Goal: Task Accomplishment & Management: Manage account settings

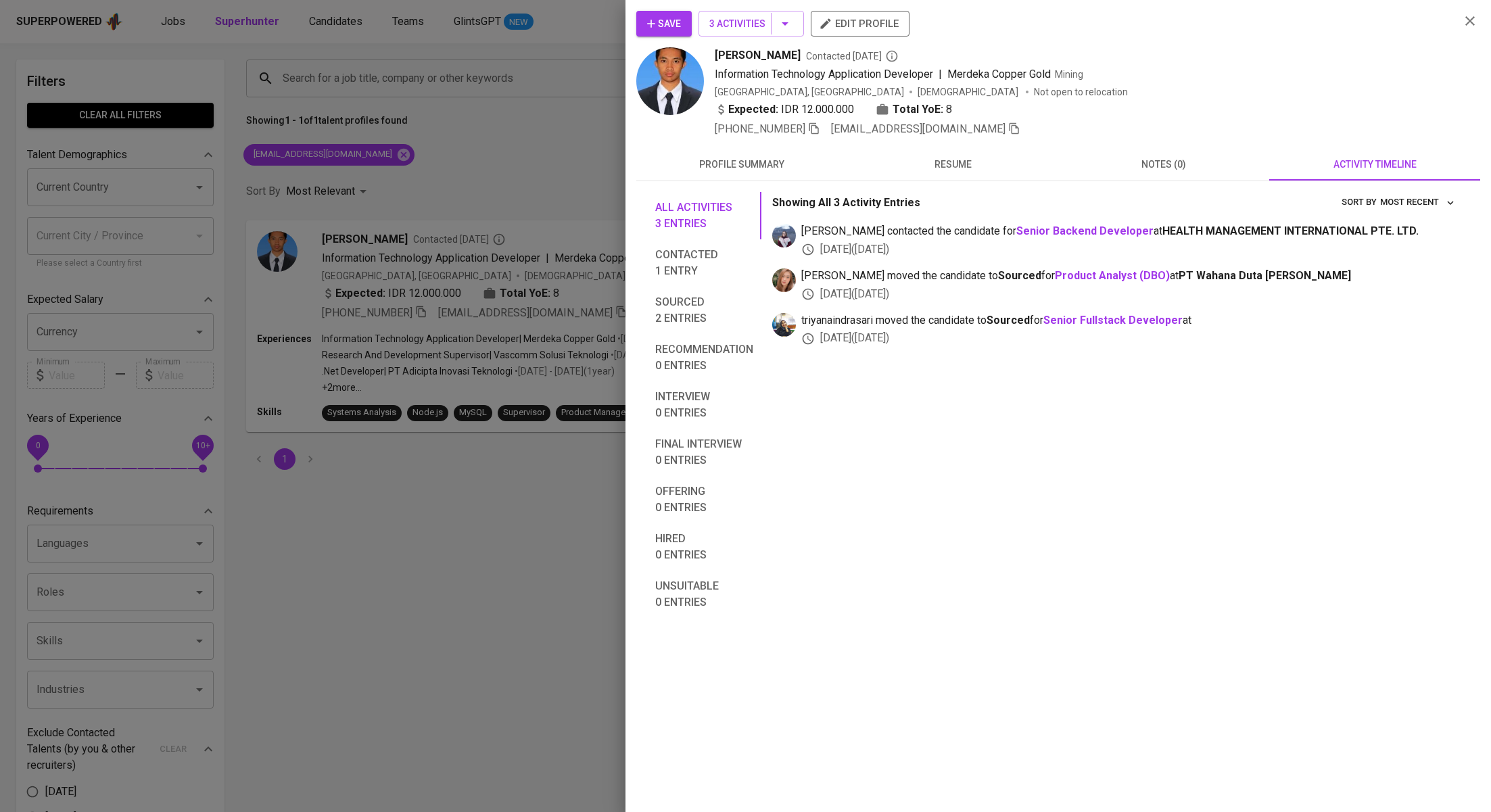
click at [485, 174] on div at bounding box center [746, 406] width 1491 height 812
click at [369, 157] on div at bounding box center [746, 406] width 1491 height 812
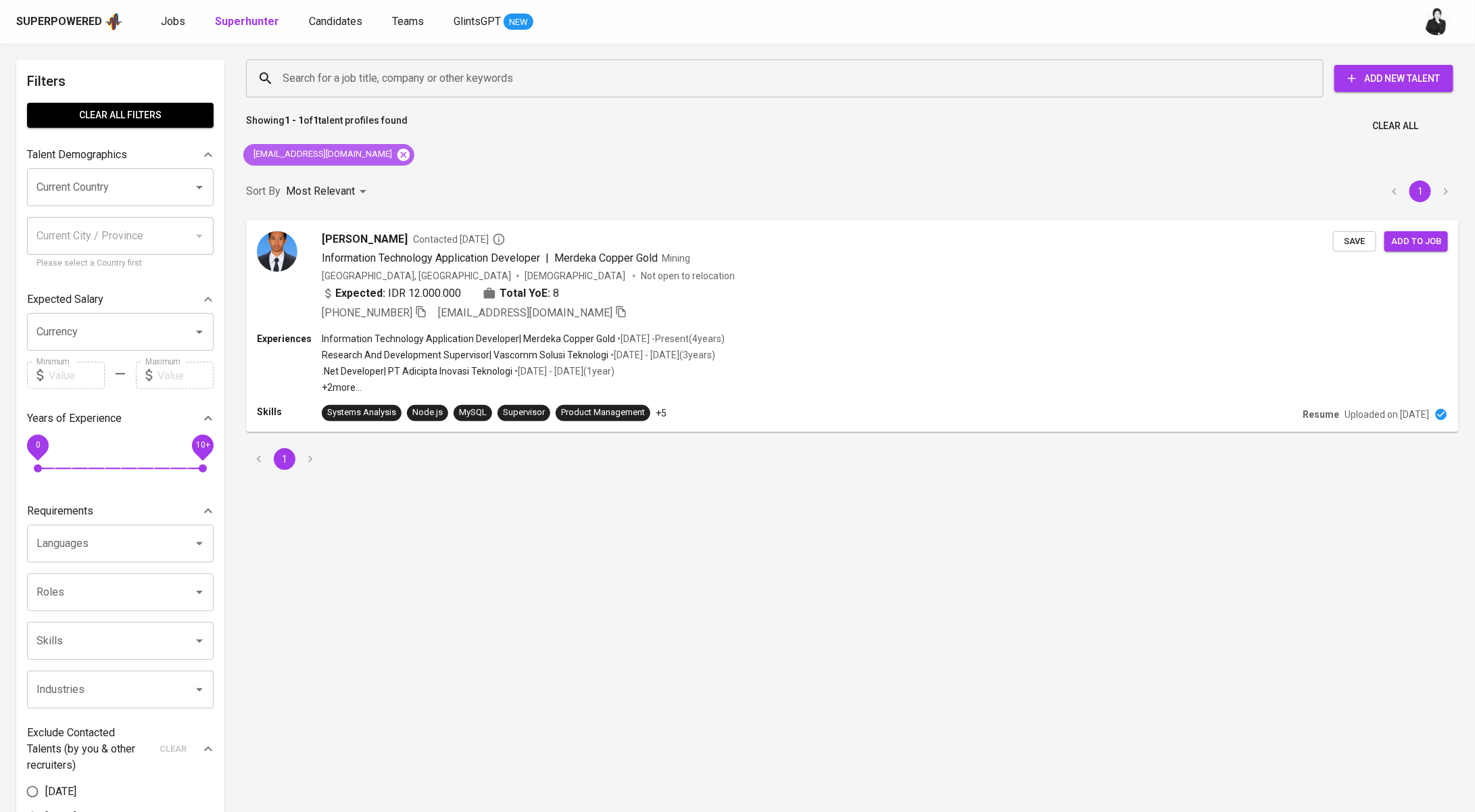
click at [397, 157] on icon at bounding box center [403, 154] width 12 height 12
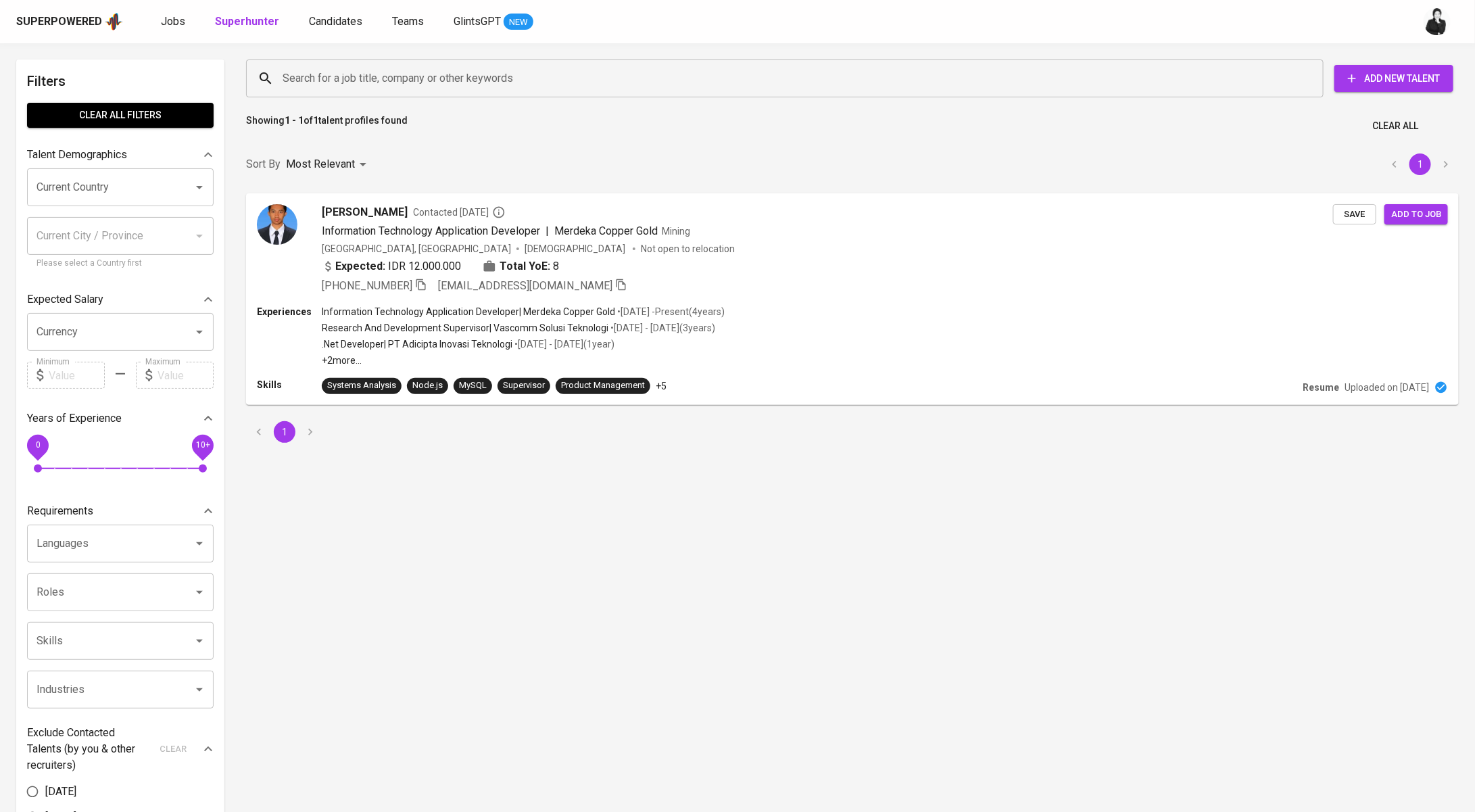
click at [427, 79] on input "Search for a job title, company or other keywords" at bounding box center [788, 78] width 1018 height 26
paste input "T [EMAIL_ADDRESS][DOMAIN_NAME]"
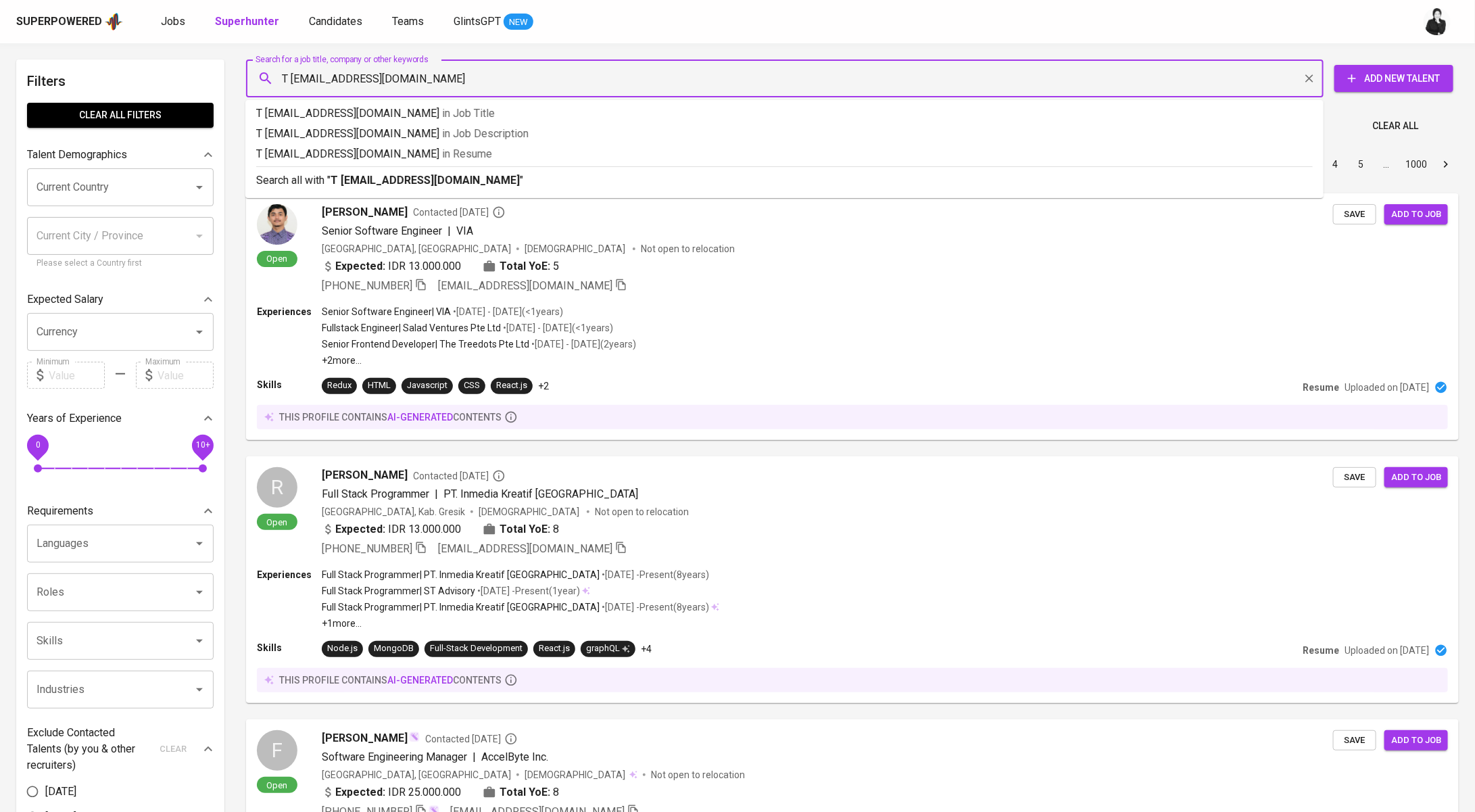
type input "T [EMAIL_ADDRESS][DOMAIN_NAME]"
click at [455, 184] on p "Search all with " T [EMAIL_ADDRESS][DOMAIN_NAME] "" at bounding box center [784, 181] width 1057 height 17
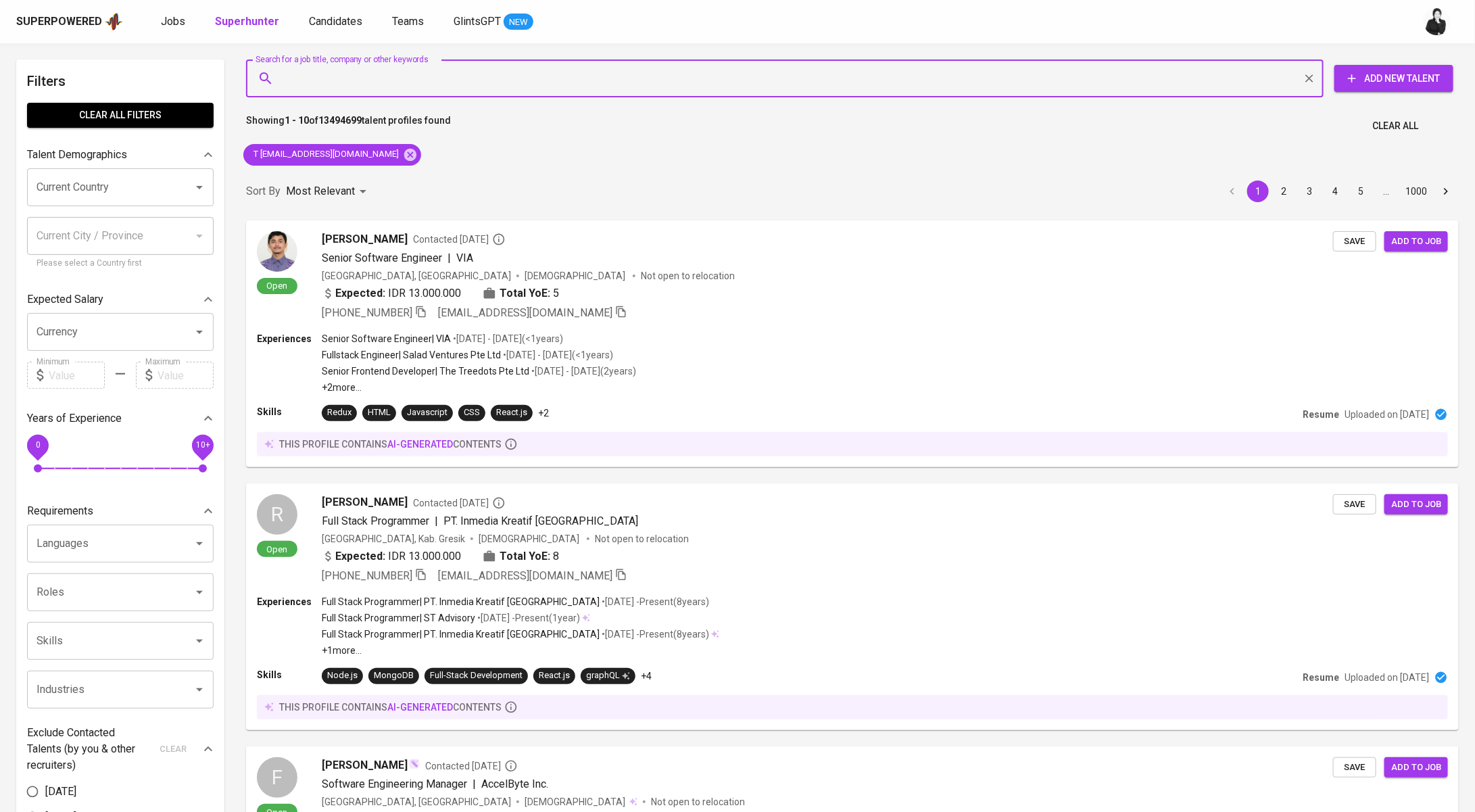
click at [280, 80] on input "Search for a job title, company or other keywords" at bounding box center [788, 78] width 1018 height 26
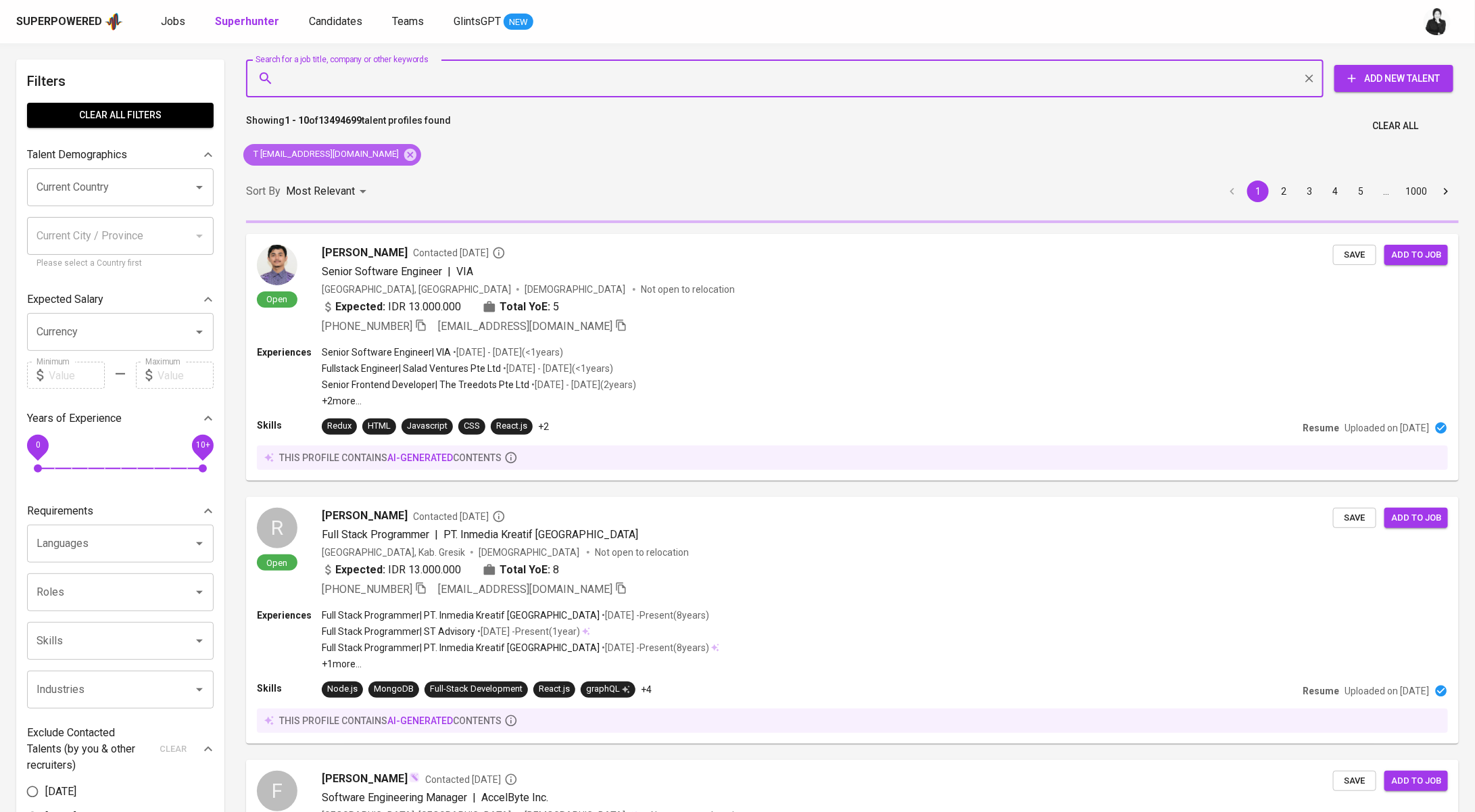
click at [404, 156] on icon at bounding box center [410, 154] width 12 height 12
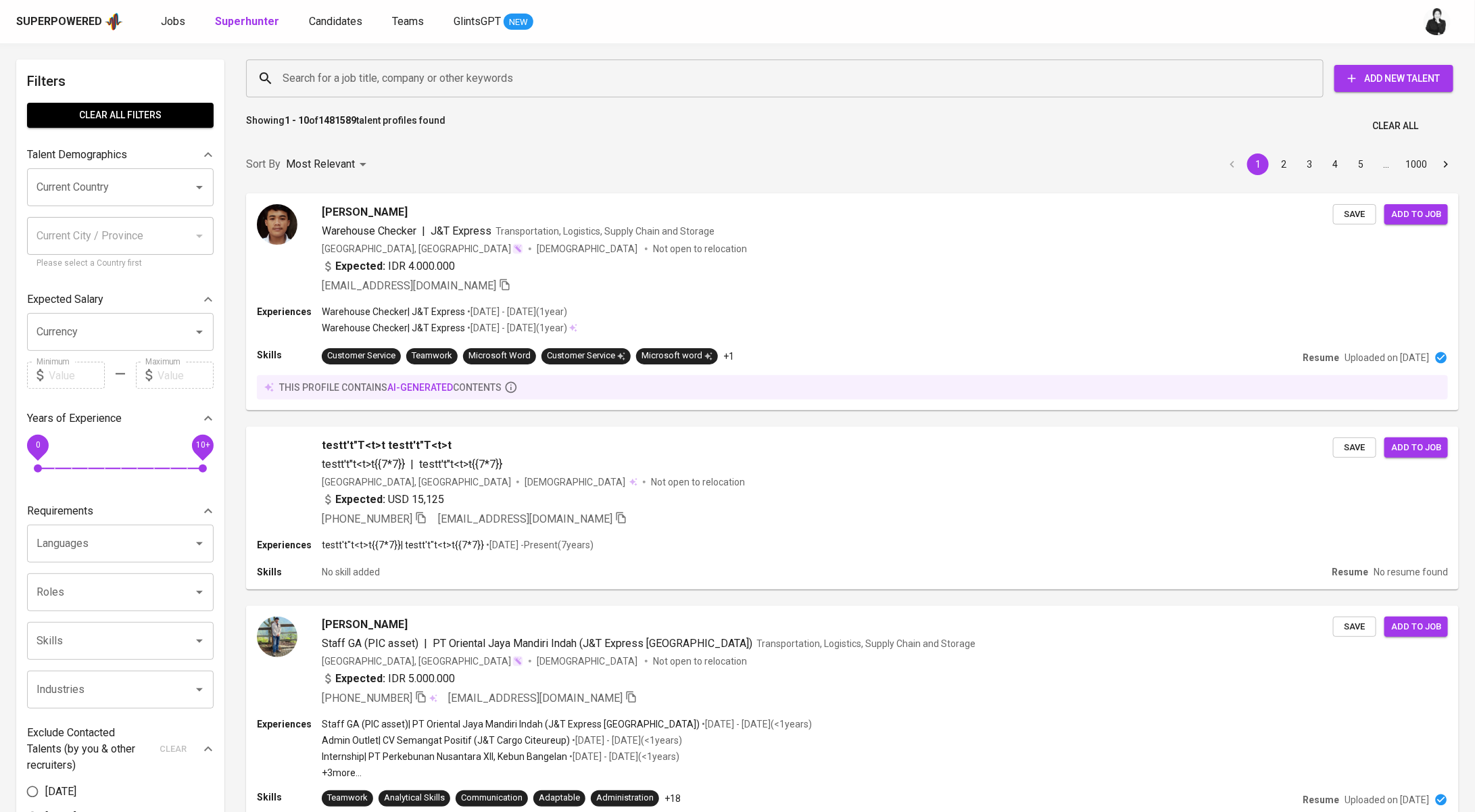
click at [365, 75] on input "Search for a job title, company or other keywords" at bounding box center [788, 78] width 1018 height 26
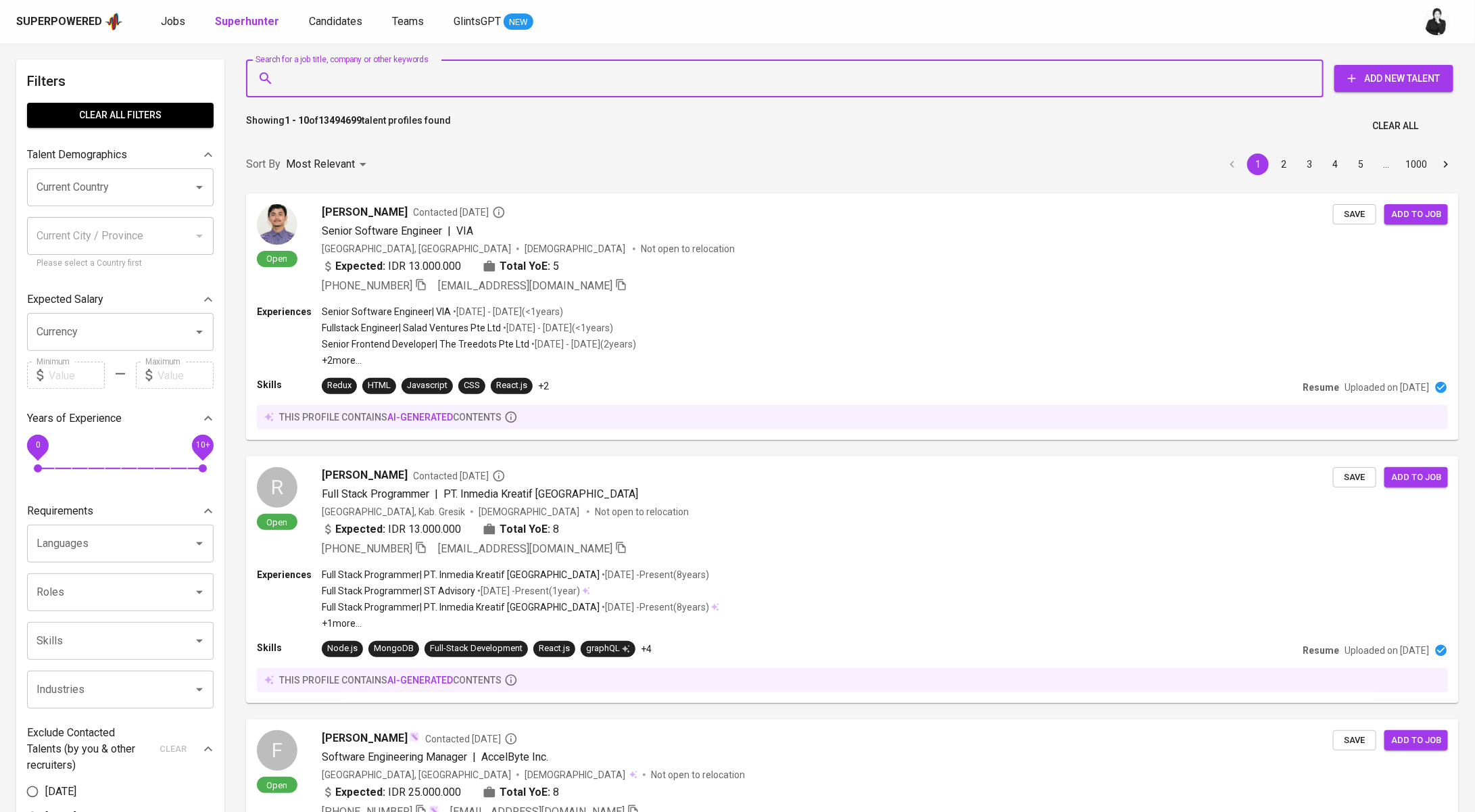
paste input "T [EMAIL_ADDRESS][DOMAIN_NAME]"
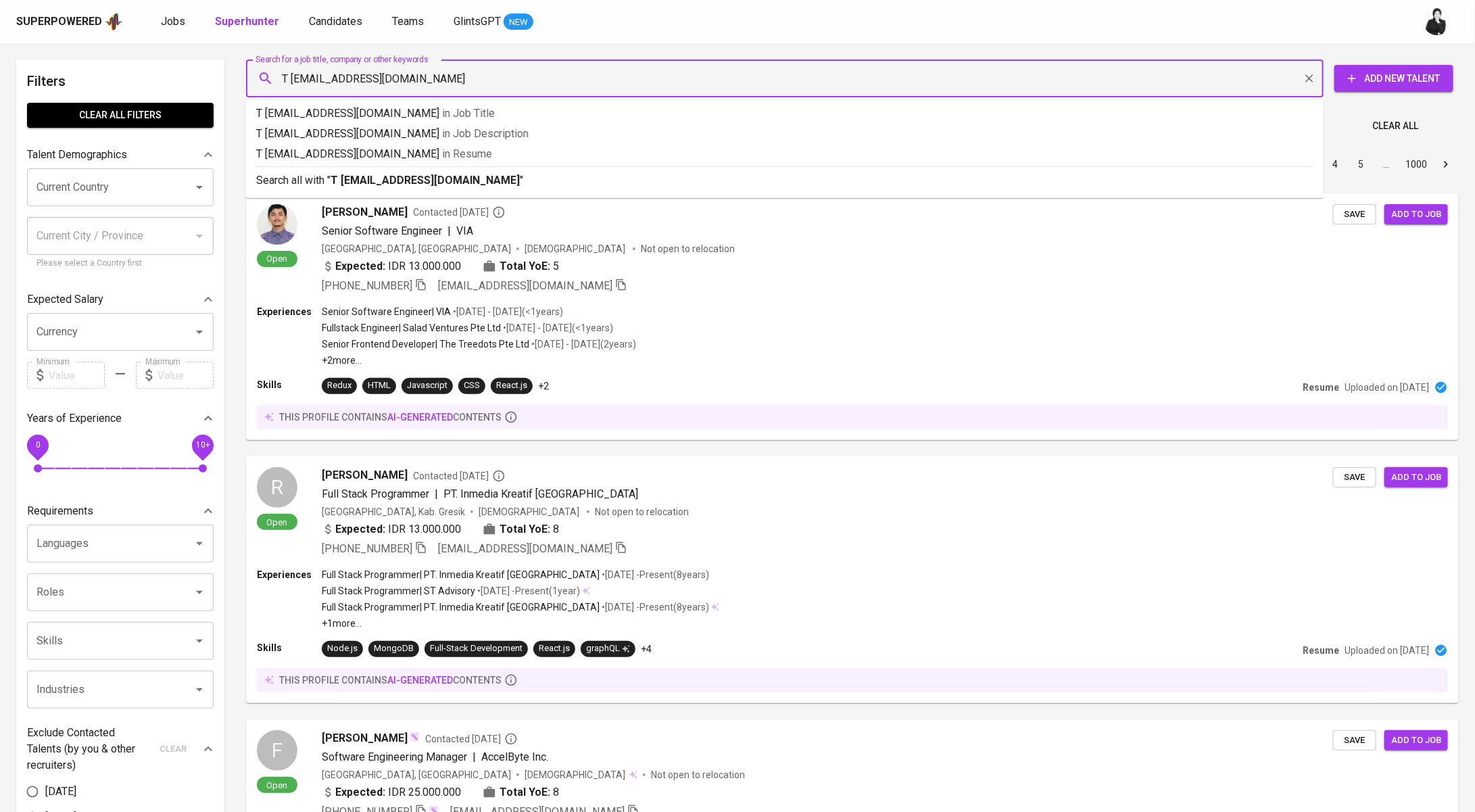
drag, startPoint x: 292, startPoint y: 78, endPoint x: 250, endPoint y: 77, distance: 42.0
click at [250, 77] on div "T [EMAIL_ADDRESS][DOMAIN_NAME] Search for a job title, company or other keywords" at bounding box center [785, 78] width 1078 height 38
type input "[EMAIL_ADDRESS][DOMAIN_NAME]"
click at [422, 166] on hr at bounding box center [784, 166] width 1057 height 1
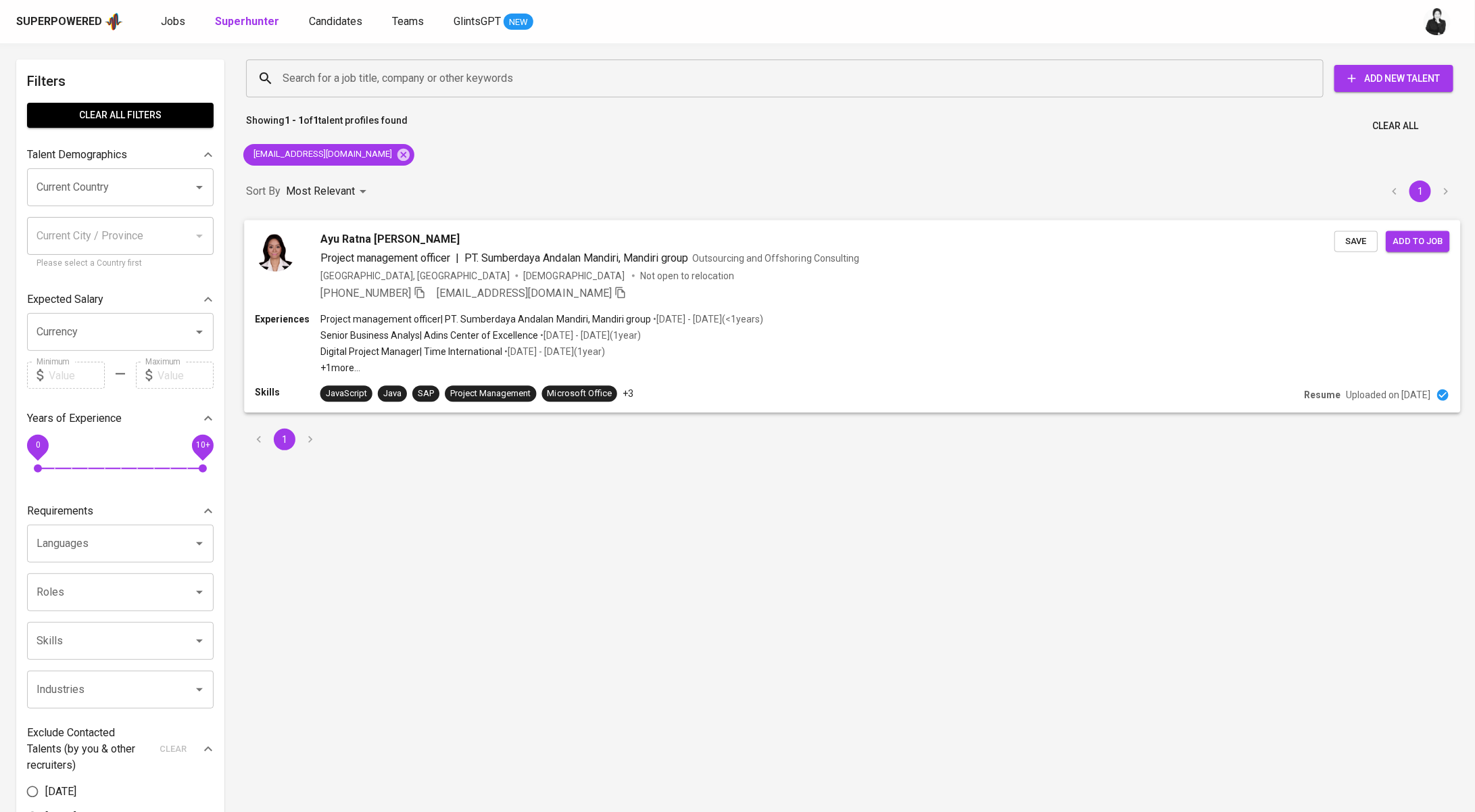
click at [609, 235] on div "Ayu Ratna [PERSON_NAME]" at bounding box center [827, 239] width 1014 height 17
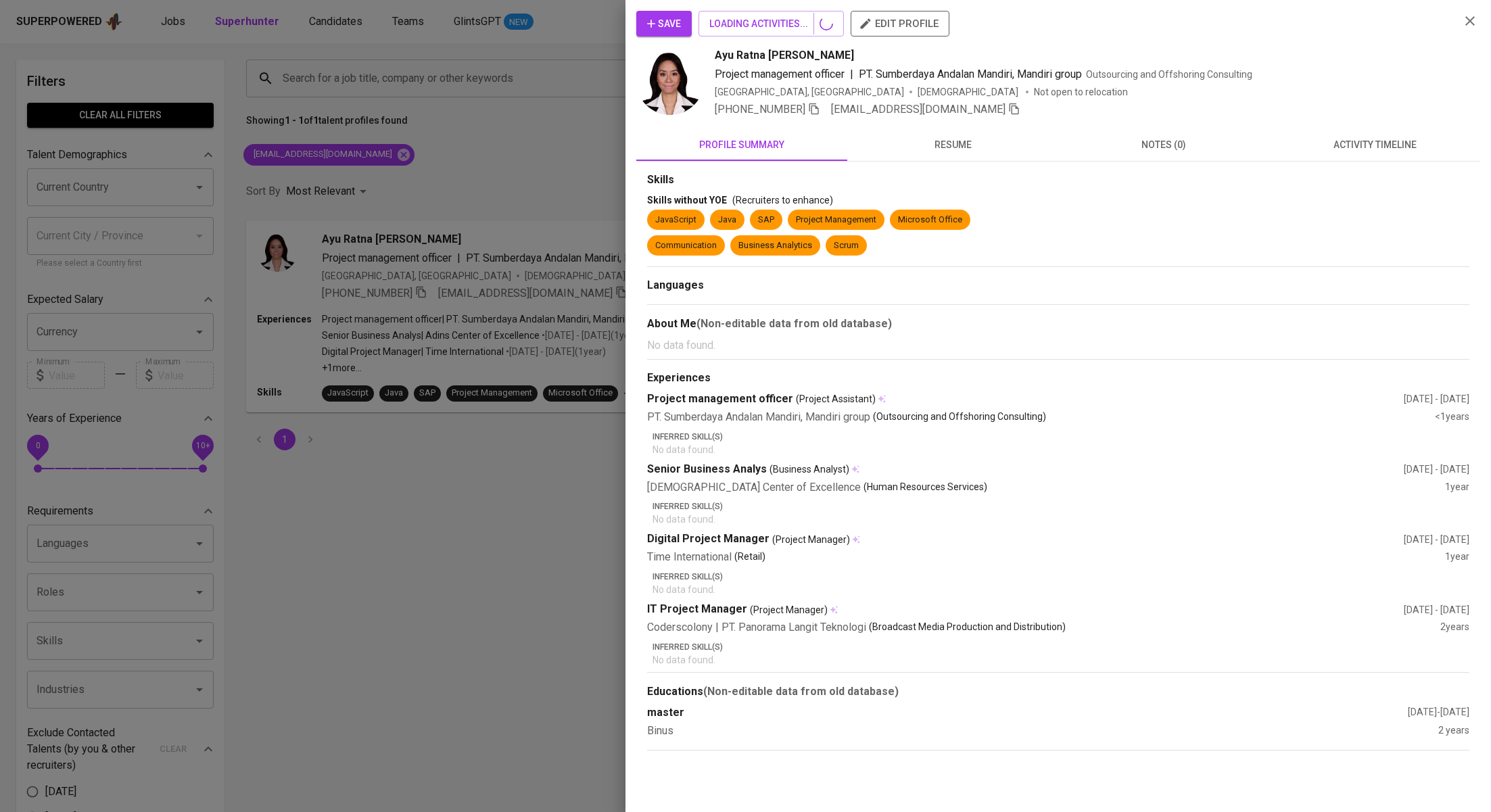
click at [1435, 140] on span "activity timeline" at bounding box center [1374, 145] width 195 height 17
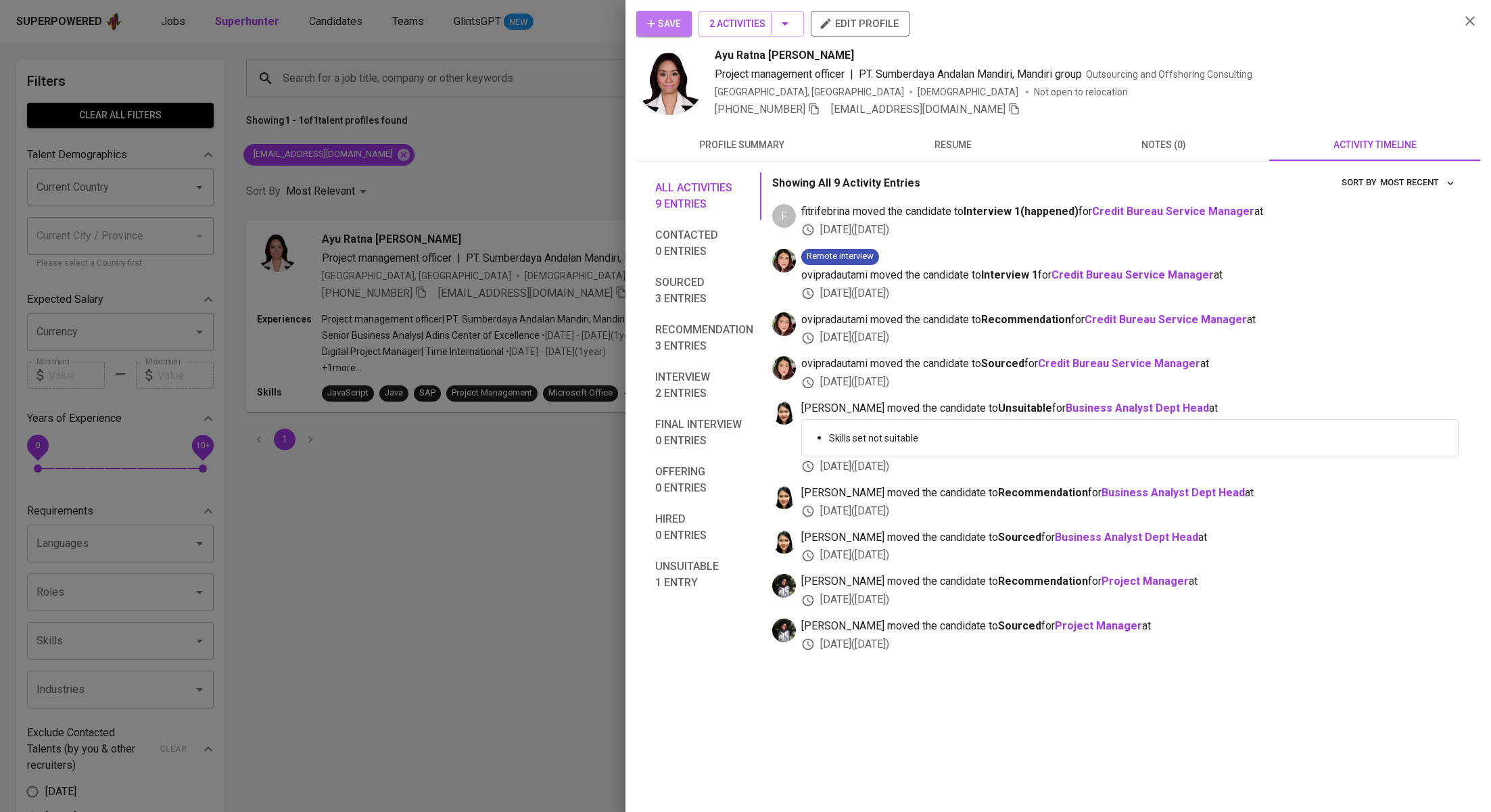
click at [674, 17] on span "Save" at bounding box center [664, 24] width 34 height 17
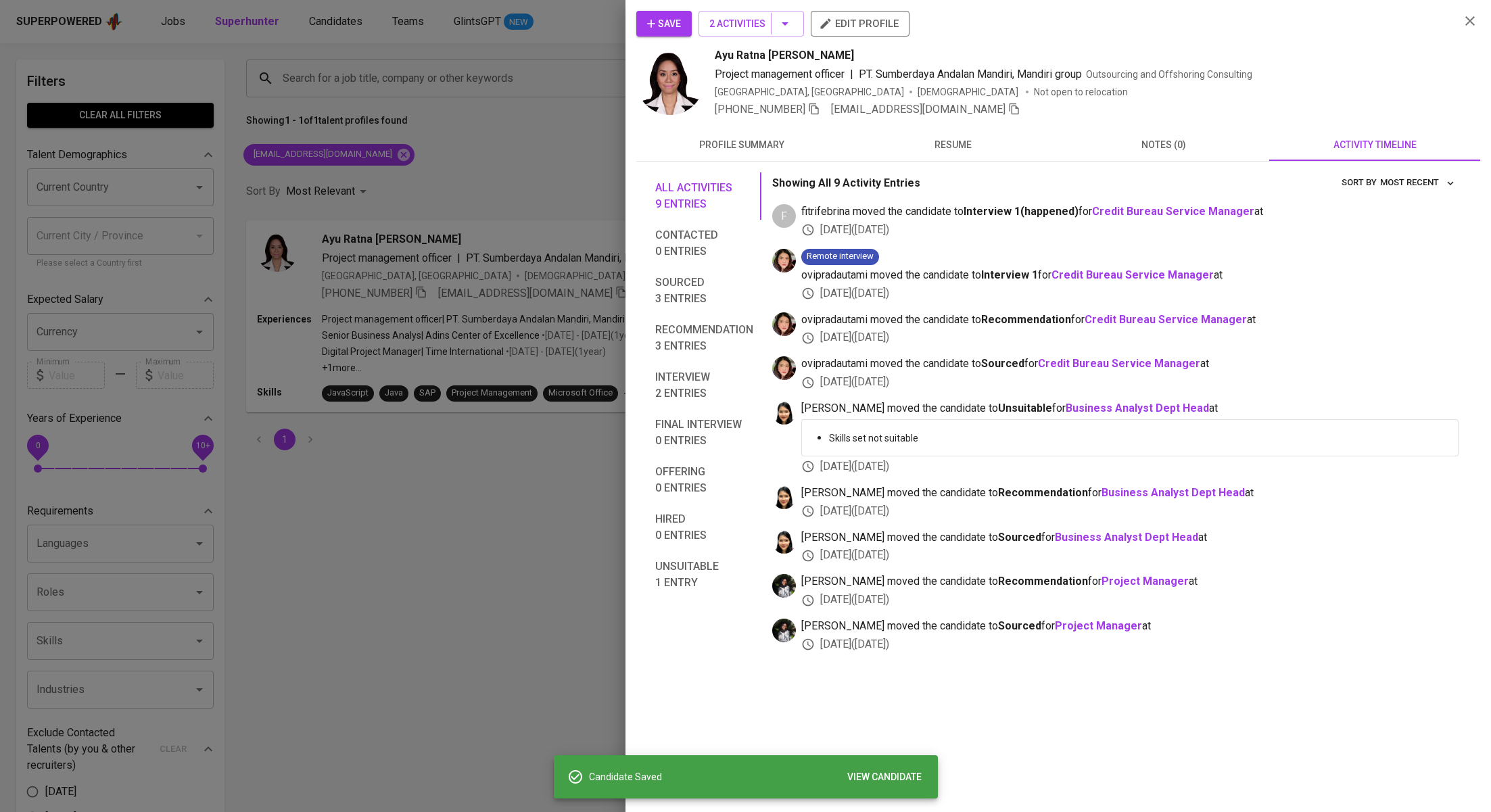
click at [482, 164] on div at bounding box center [746, 406] width 1491 height 812
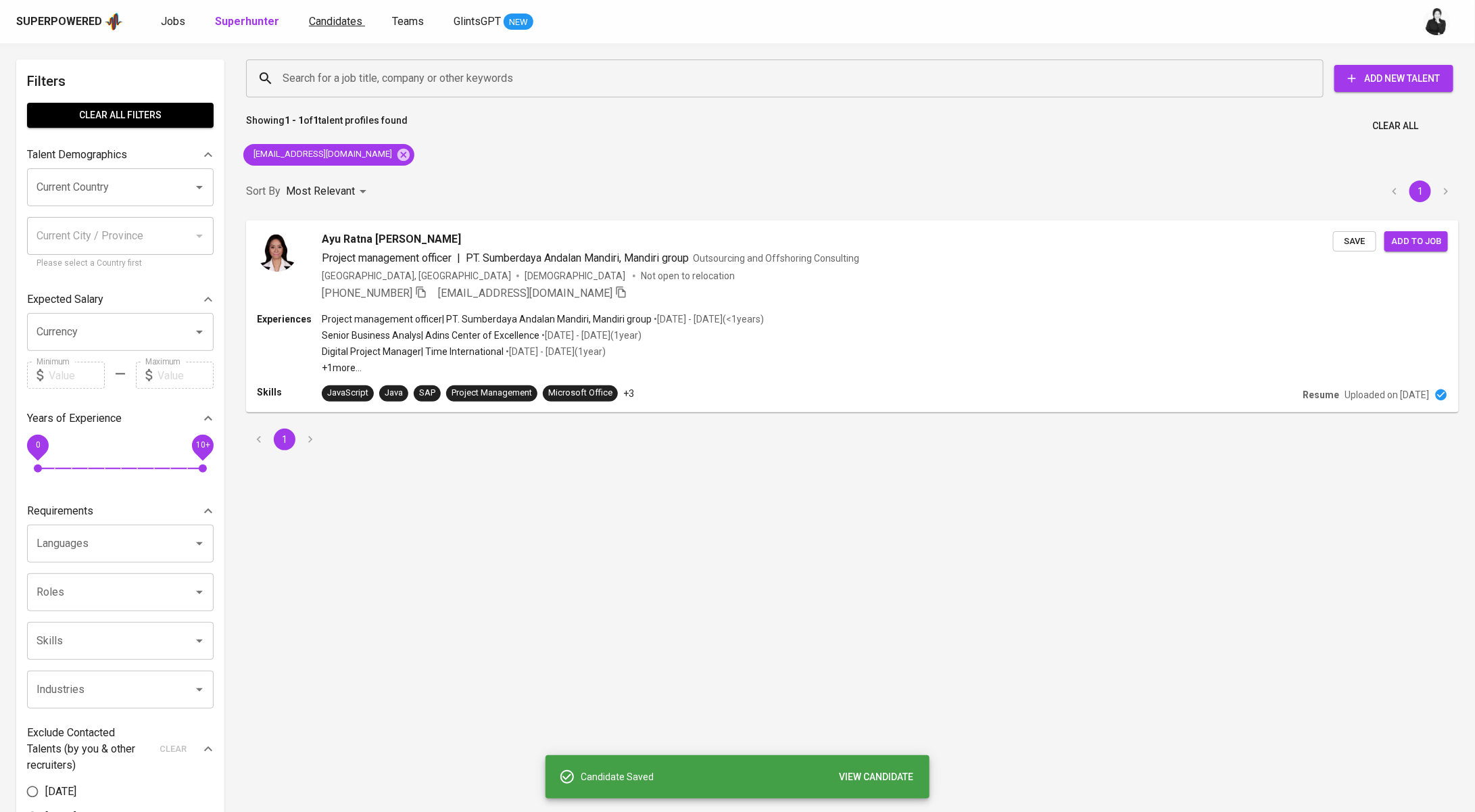
click at [329, 26] on span "Candidates" at bounding box center [335, 21] width 54 height 13
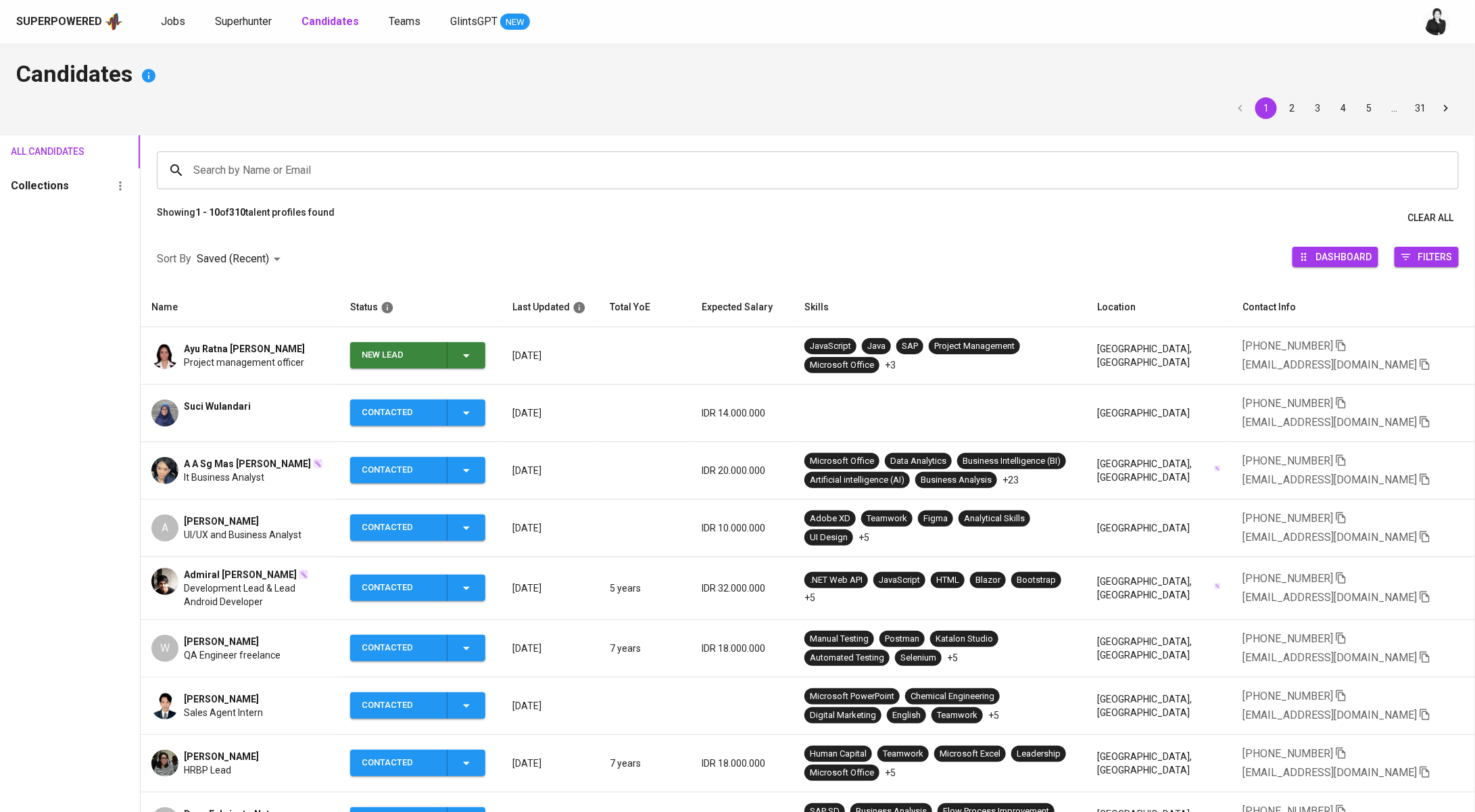
click at [480, 351] on span "New Lead" at bounding box center [417, 355] width 125 height 26
click at [441, 418] on li "Contacted" at bounding box center [423, 411] width 136 height 24
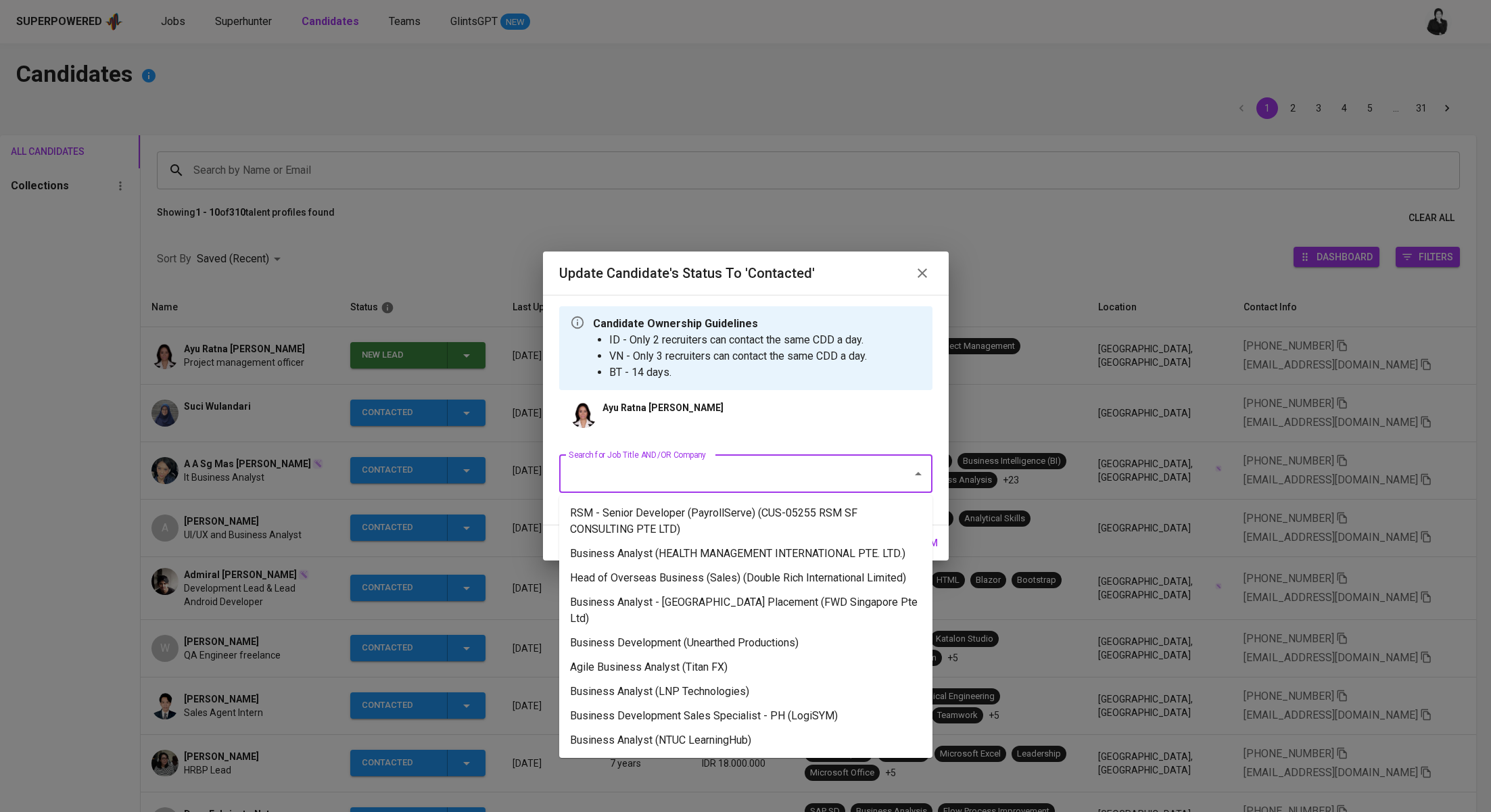
click at [738, 472] on input "Search for Job Title AND/OR Company" at bounding box center [726, 473] width 323 height 26
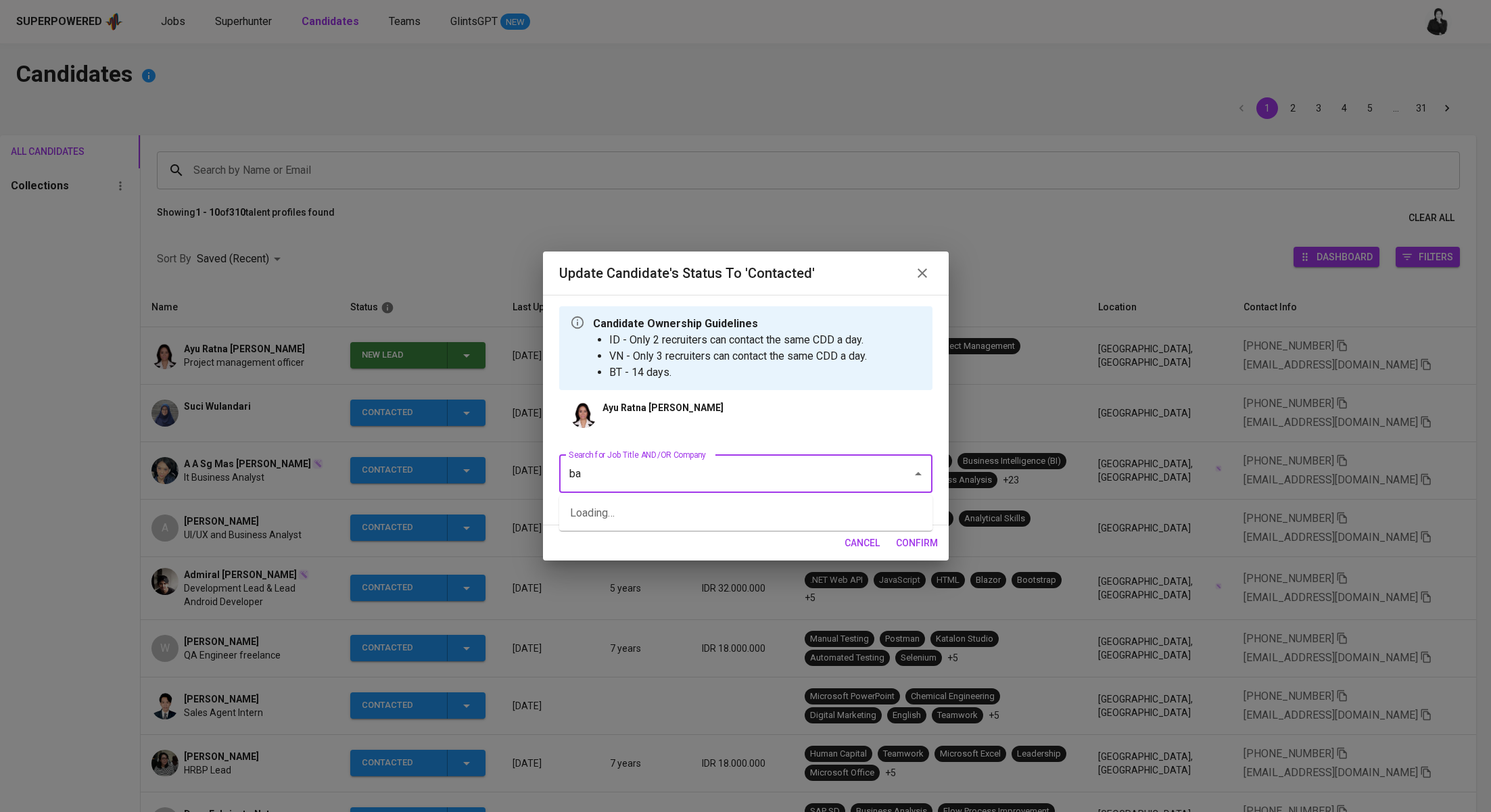
type input "b"
drag, startPoint x: 789, startPoint y: 510, endPoint x: 867, endPoint y: 529, distance: 80.3
click at [790, 510] on li "Business Analyst (NTUC LearningHub)" at bounding box center [746, 512] width 374 height 24
type input "ntuc"
click at [910, 544] on span "confirm" at bounding box center [917, 543] width 42 height 17
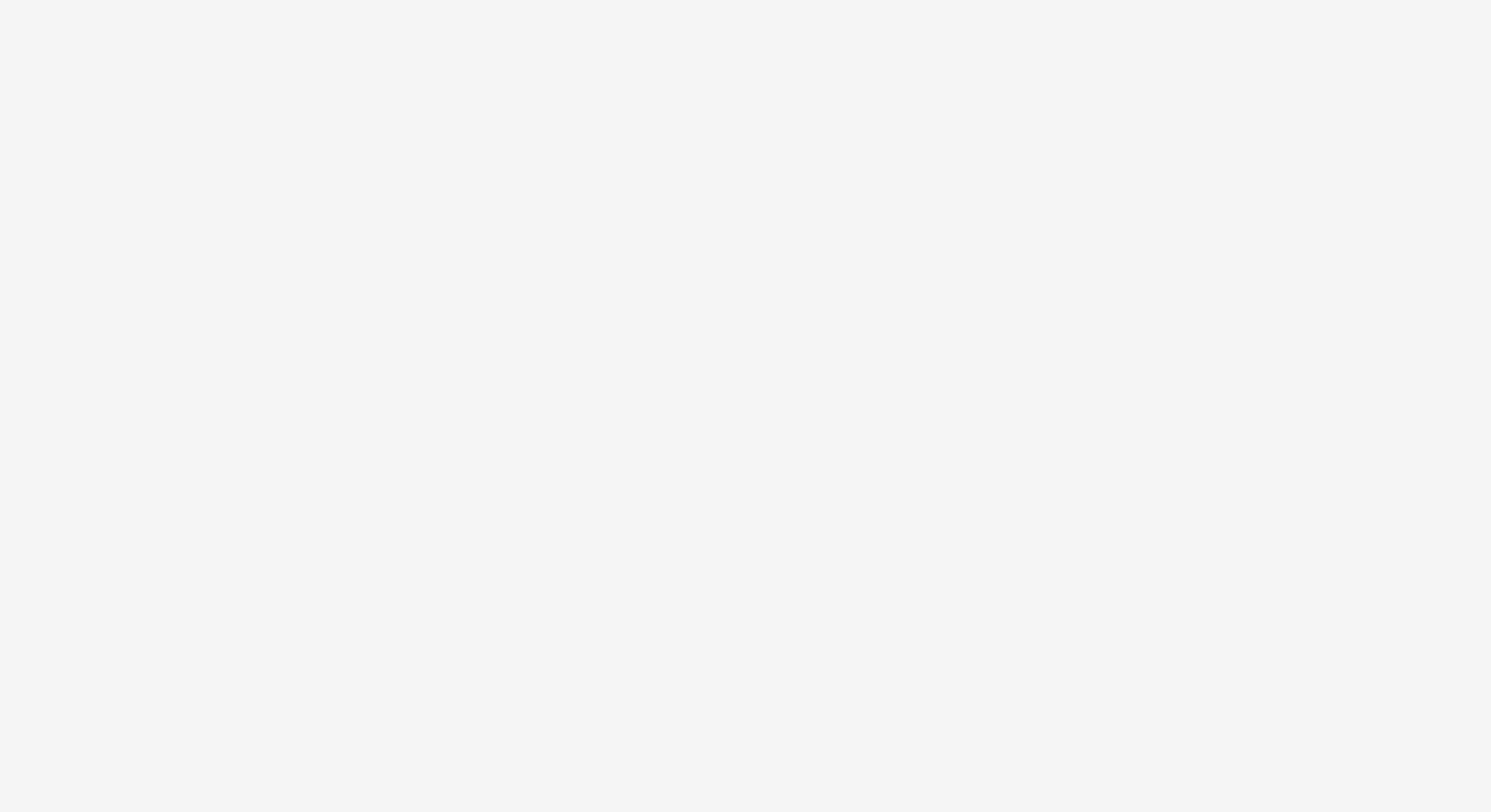
click at [694, 0] on html "/roster/7b0d07a3-477b-4f51-a58f-6af0b9df1722" at bounding box center [746, 0] width 1491 height 0
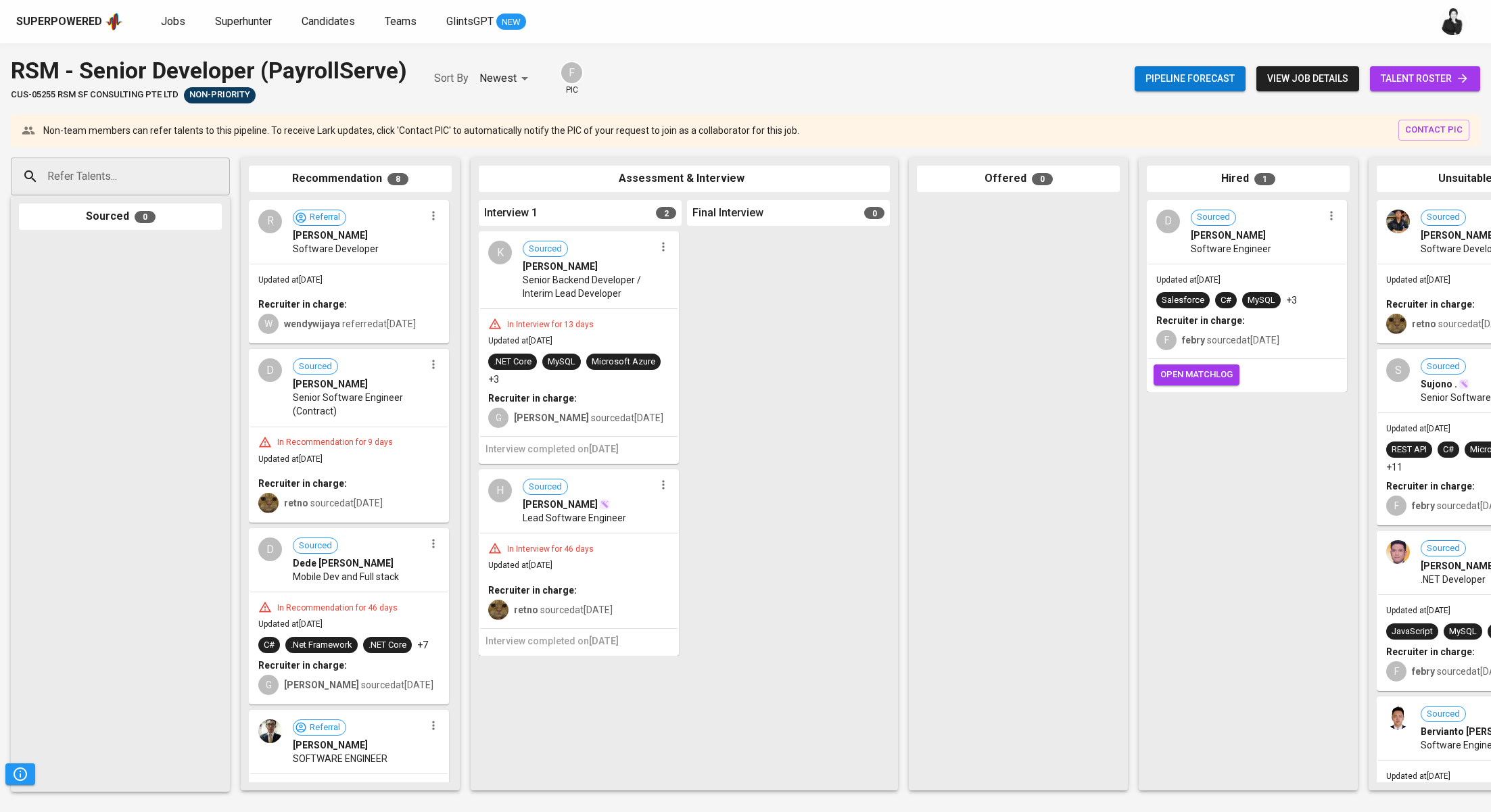
click at [1447, 87] on span "talent roster" at bounding box center [1425, 78] width 88 height 17
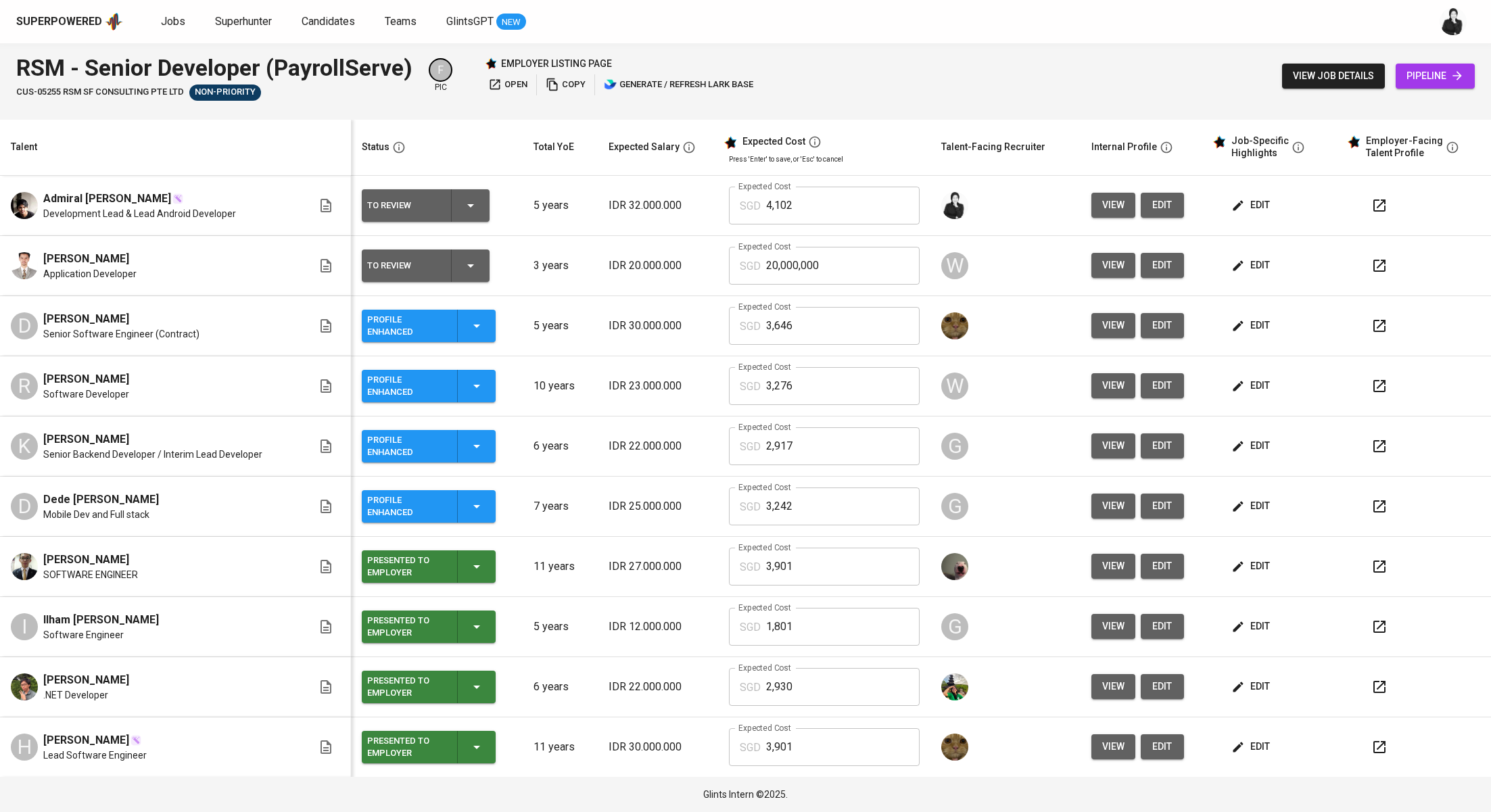
click at [1371, 199] on icon "button" at bounding box center [1379, 206] width 17 height 17
